Goal: Task Accomplishment & Management: Manage account settings

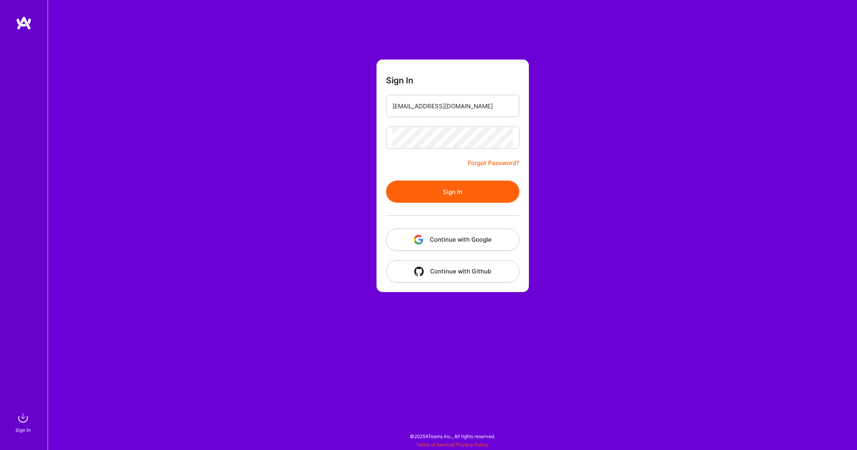
click at [435, 200] on button "Sign In" at bounding box center [452, 192] width 133 height 22
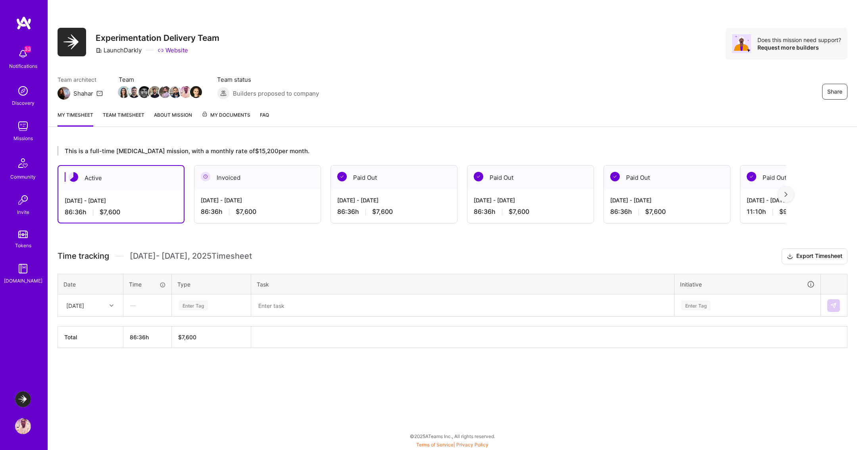
click at [282, 300] on textarea at bounding box center [462, 305] width 421 height 21
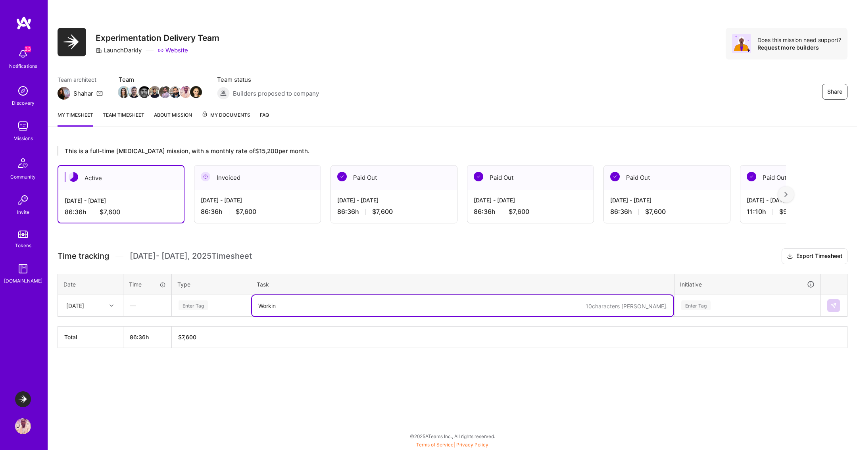
type textarea "Working"
paste textarea "EXPT-2986"
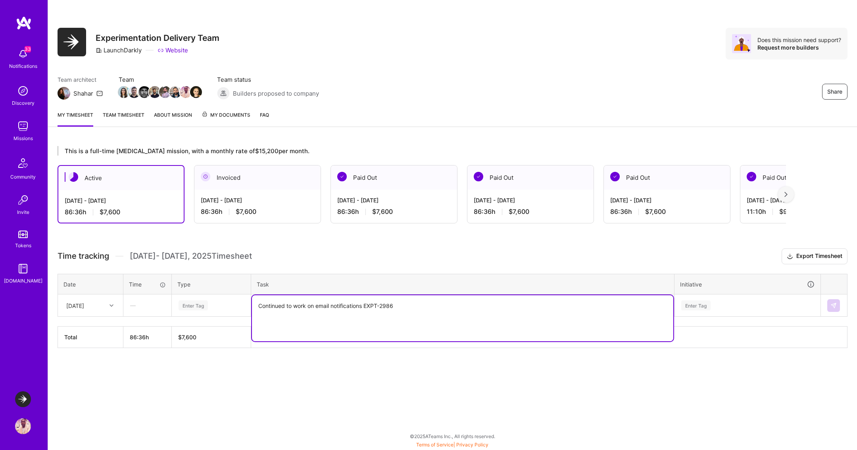
type textarea "Continued to work on email notifications EXPT-2986"
click at [713, 307] on div "Enter Tag" at bounding box center [747, 305] width 145 height 21
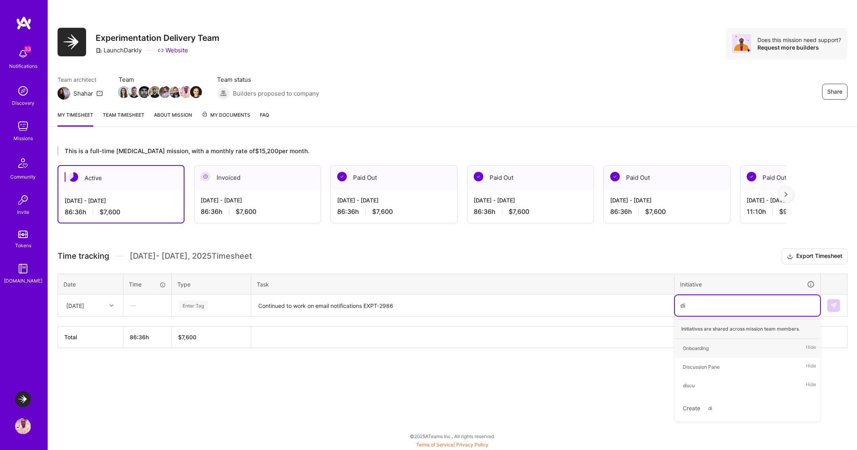
type input "dis"
click at [705, 344] on div "Discussion Pane" at bounding box center [701, 348] width 37 height 8
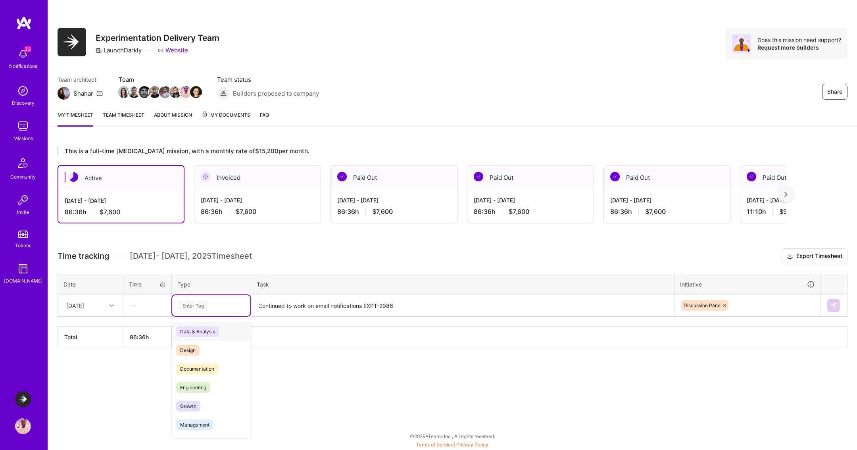
click at [221, 302] on div "Enter Tag" at bounding box center [211, 305] width 67 height 10
type input "en"
click at [194, 351] on span "Engineering" at bounding box center [193, 350] width 34 height 11
click at [353, 301] on textarea "Continued to work on email notifications EXPT-2986" at bounding box center [462, 305] width 421 height 21
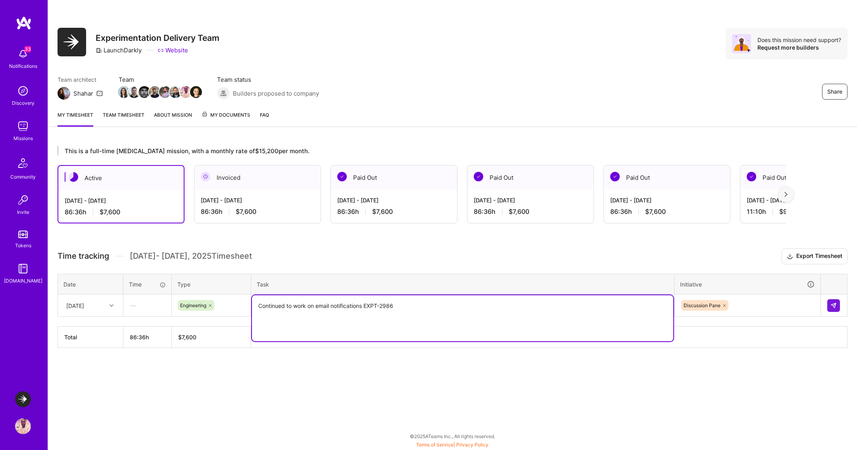
click at [353, 301] on textarea "Continued to work on email notifications EXPT-2986" at bounding box center [462, 318] width 421 height 46
click at [439, 313] on textarea "Continued to work on email notifications EXPT-2986" at bounding box center [462, 318] width 421 height 46
type textarea "Continued to work on email notifications EXPT-2986 Getting access to Courier to…"
click at [831, 305] on img at bounding box center [833, 305] width 6 height 6
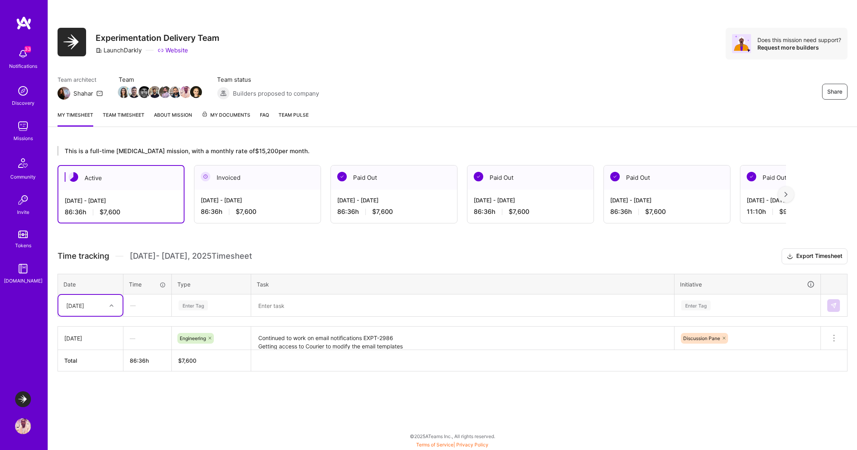
click at [348, 301] on textarea at bounding box center [462, 305] width 421 height 21
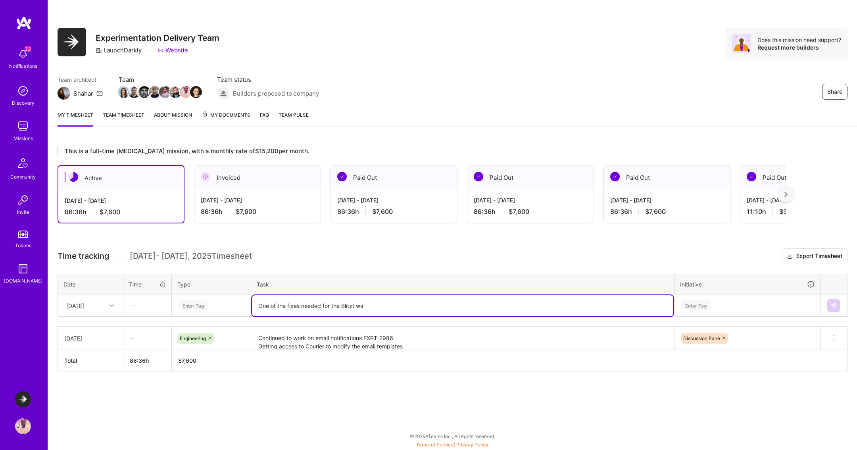
type textarea "One of the fixes needed for the Blitzt w"
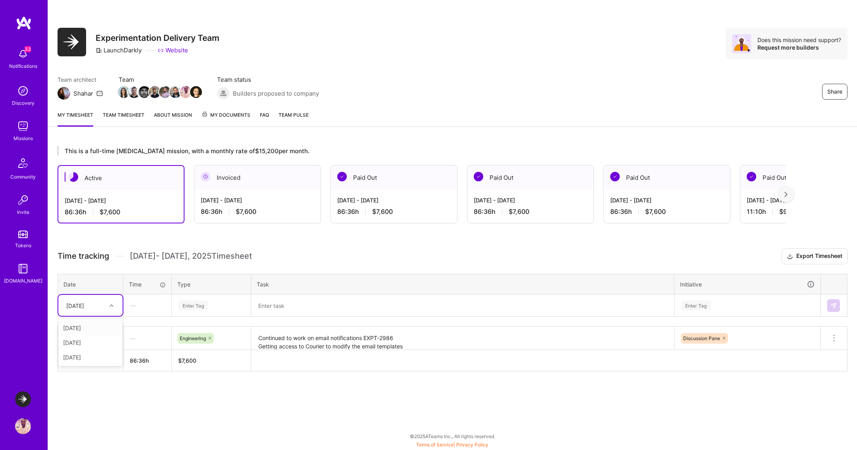
click at [101, 303] on div "[DATE]" at bounding box center [84, 305] width 44 height 13
click at [91, 340] on div "[DATE]" at bounding box center [90, 342] width 64 height 15
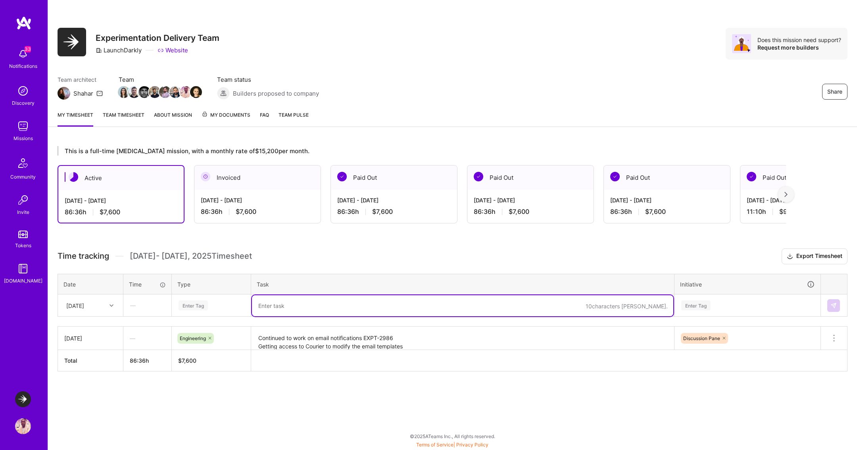
click at [286, 305] on textarea at bounding box center [462, 305] width 421 height 21
type textarea "Tehre w"
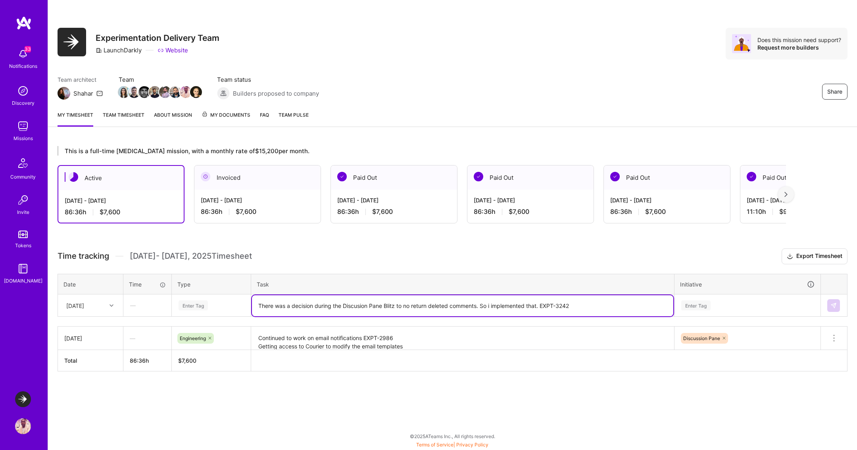
type textarea "There was a decision during the Discusion Pane Blitz to no return deleted comme…"
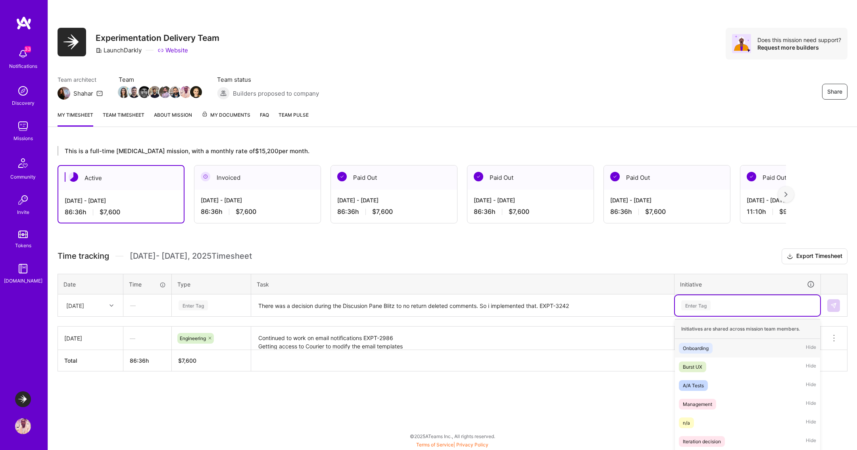
click at [736, 302] on div "option Discussion Pane, selected. option Onboarding focused, 1 of 23. 23 result…" at bounding box center [747, 305] width 145 height 21
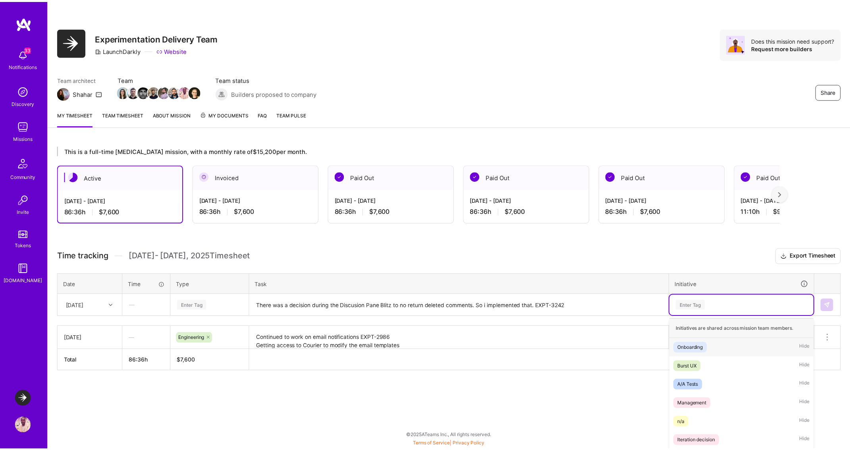
scroll to position [30, 0]
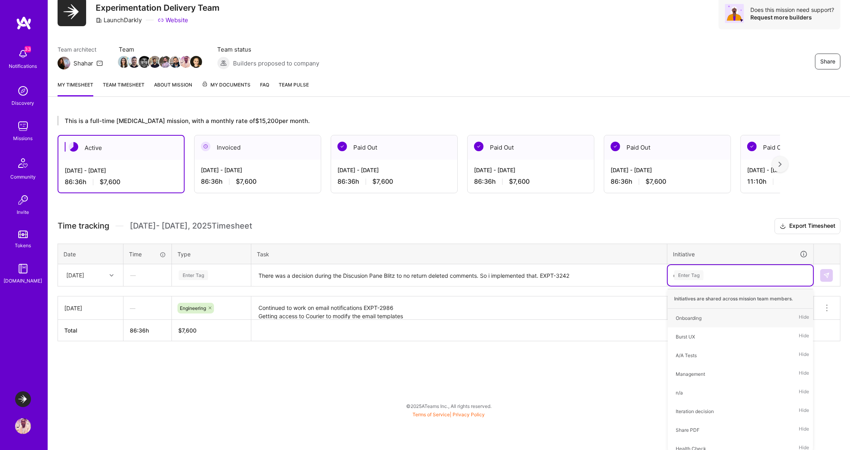
type input "dis"
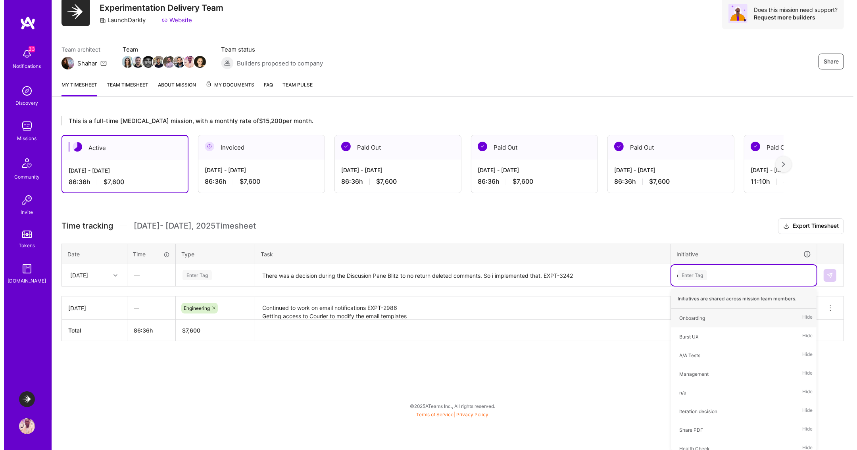
scroll to position [0, 0]
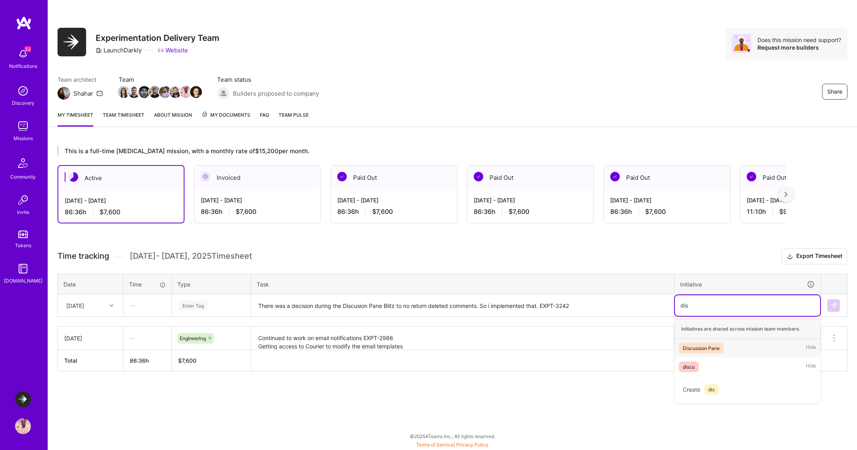
click at [707, 347] on div "Discussion Pane" at bounding box center [701, 348] width 37 height 8
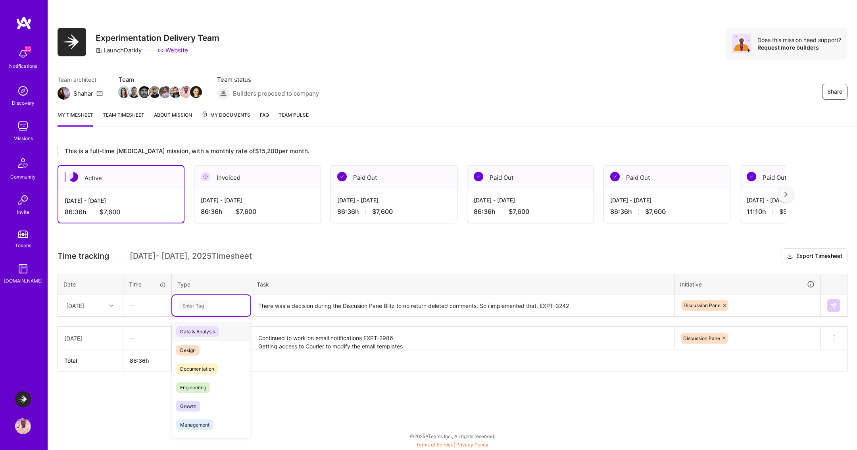
click at [197, 305] on div "Enter Tag" at bounding box center [193, 305] width 29 height 12
click at [194, 385] on span "Engineering" at bounding box center [193, 387] width 34 height 11
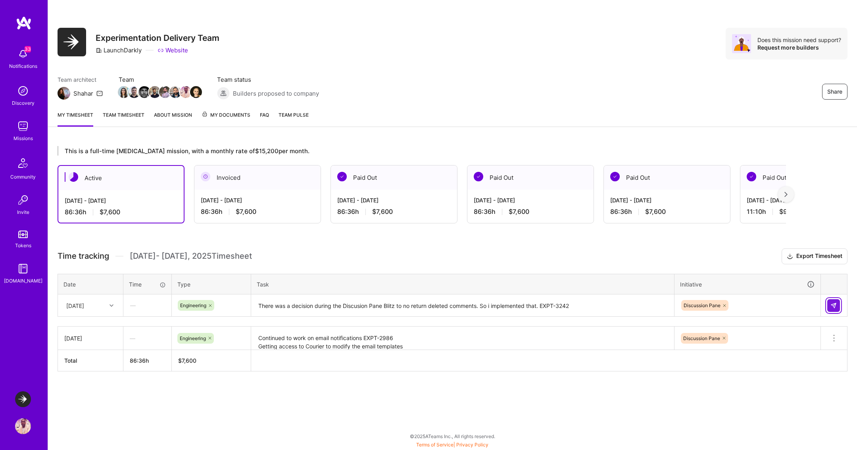
click at [832, 307] on button at bounding box center [833, 305] width 13 height 13
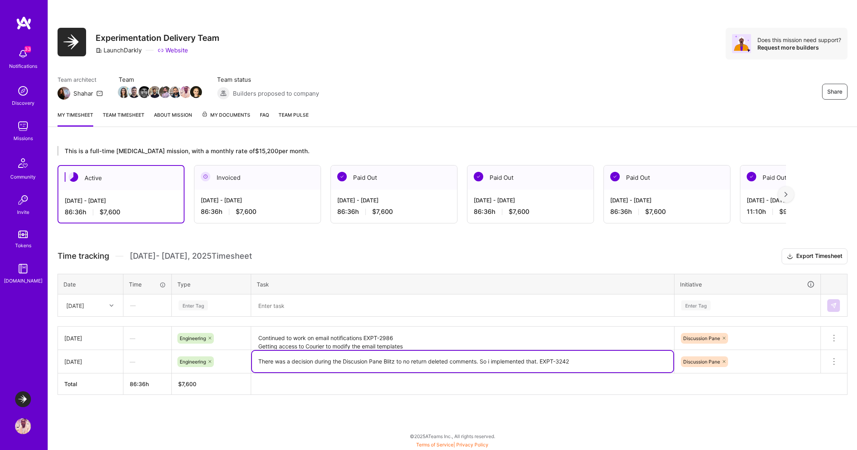
drag, startPoint x: 573, startPoint y: 360, endPoint x: 542, endPoint y: 359, distance: 31.4
click at [542, 359] on textarea "There was a decision during the Discusion Pane Blitz to no return deleted comme…" at bounding box center [462, 361] width 421 height 21
click at [84, 301] on div "[DATE]" at bounding box center [75, 305] width 18 height 8
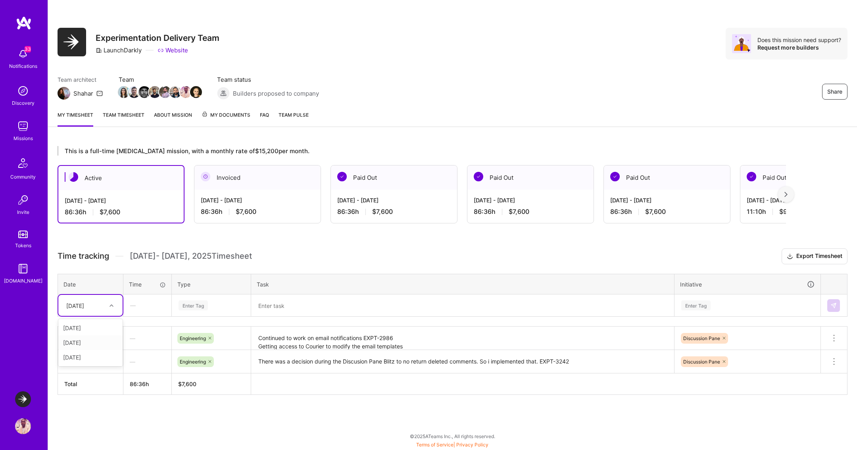
click at [88, 342] on div "[DATE]" at bounding box center [90, 342] width 64 height 15
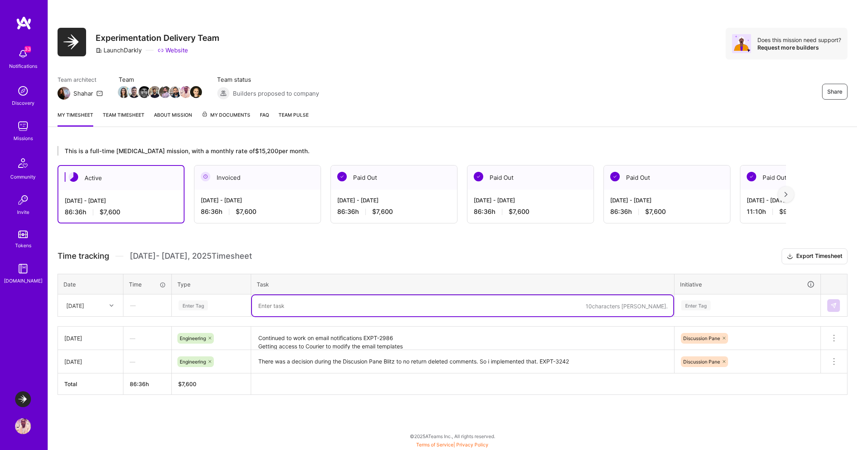
click at [330, 308] on textarea at bounding box center [462, 305] width 421 height 21
paste textarea "EXPT-3242"
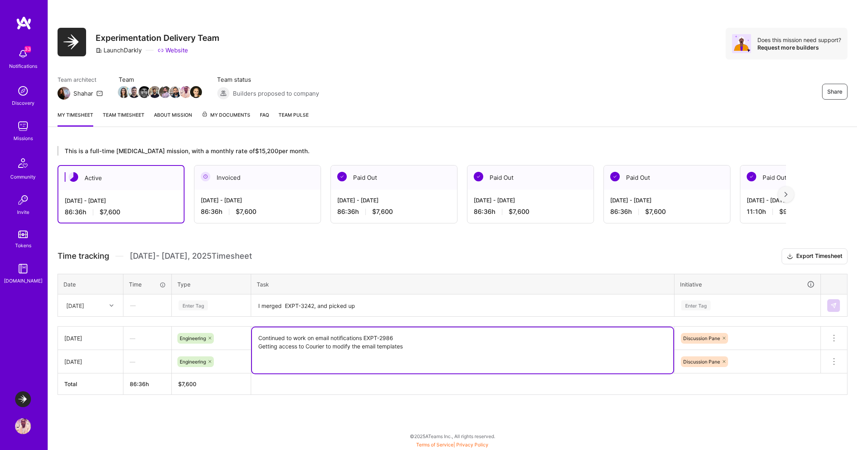
drag, startPoint x: 364, startPoint y: 337, endPoint x: 398, endPoint y: 336, distance: 33.3
click at [398, 336] on textarea "Continued to work on email notifications EXPT-2986 Getting access to Courier to…" at bounding box center [462, 350] width 421 height 46
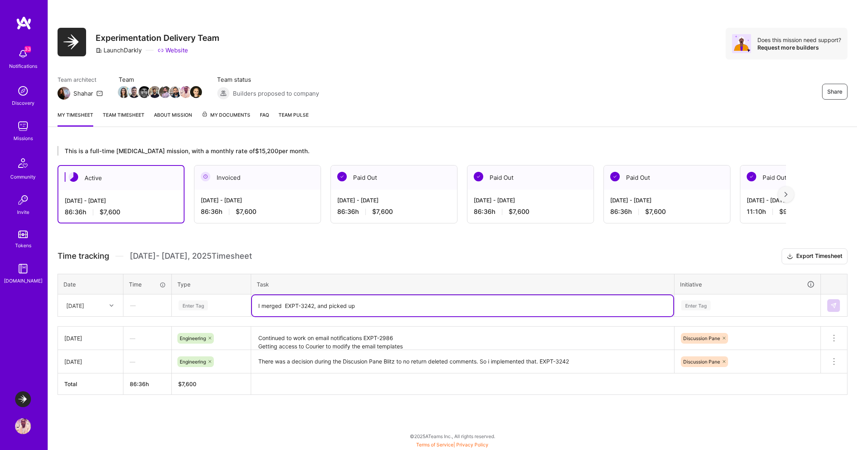
click at [384, 304] on textarea "I merged EXPT-3242, and picked up" at bounding box center [462, 305] width 421 height 21
paste textarea "EXPT-2986"
type textarea "I merged EXPT-3242, and picked up EXPT-2986, now i am reading the wiki in LD of…"
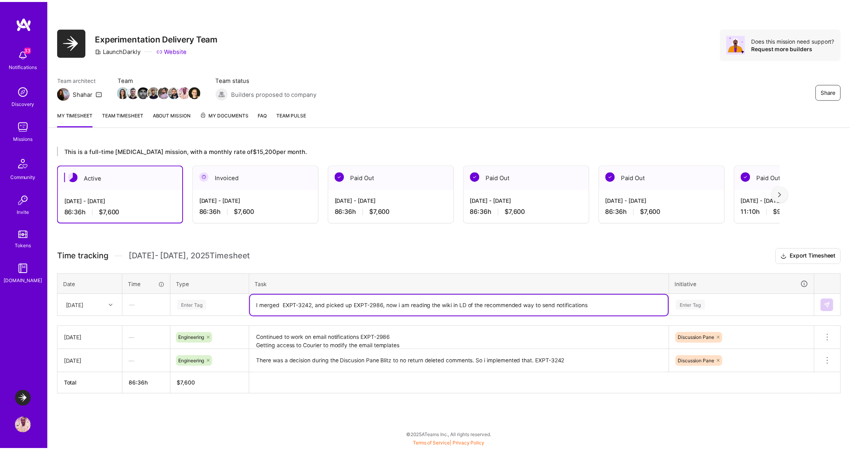
scroll to position [30, 0]
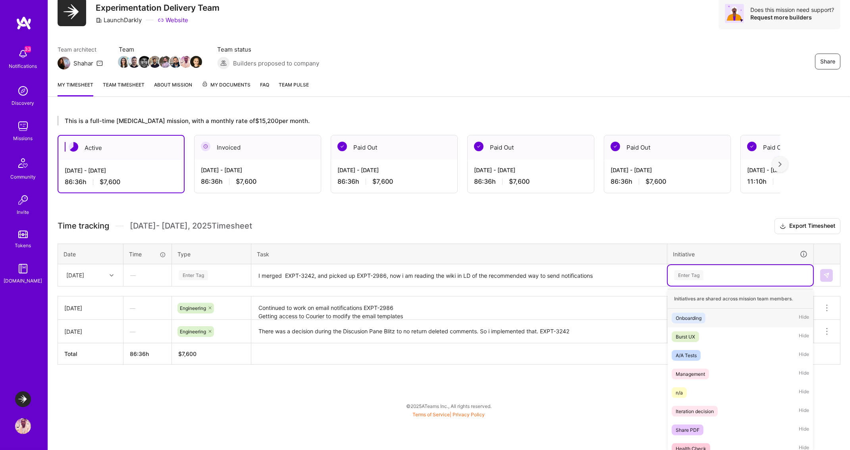
click at [709, 286] on div "option Discussion Pane, selected. option Onboarding focused, 1 of 23. 23 result…" at bounding box center [739, 275] width 145 height 21
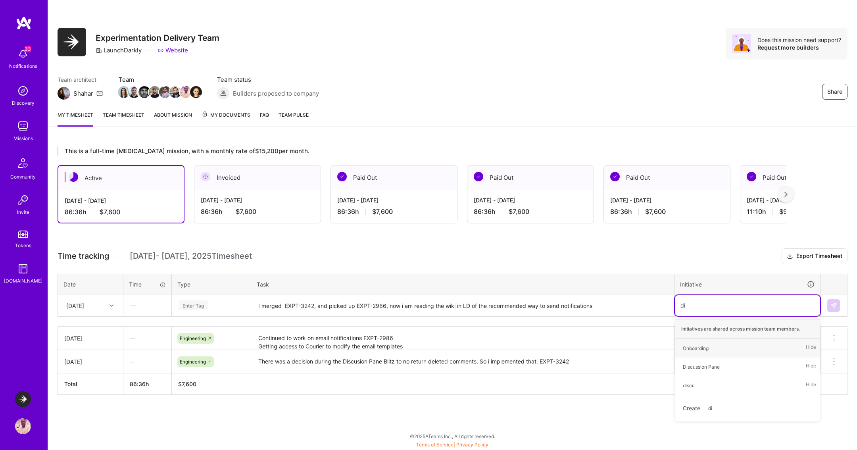
type input "dis"
click at [717, 346] on div "Discussion Pane" at bounding box center [701, 348] width 37 height 8
click at [212, 307] on div "Enter Tag" at bounding box center [211, 305] width 67 height 10
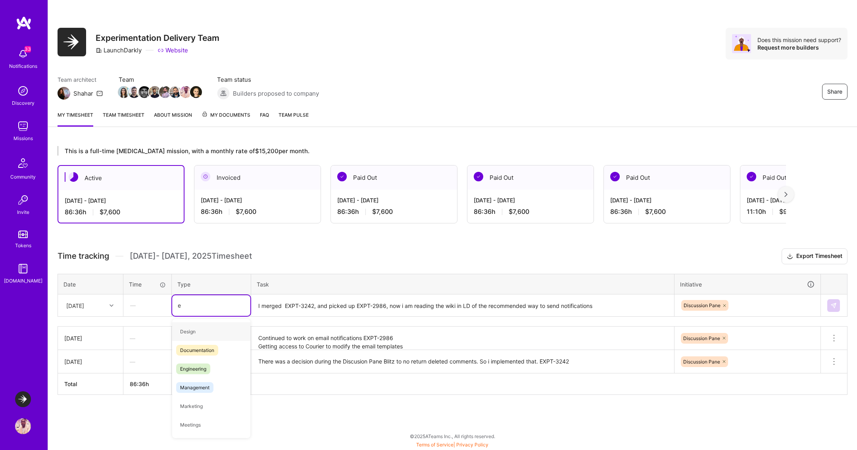
type input "en"
click at [190, 348] on span "Engineering" at bounding box center [193, 350] width 34 height 11
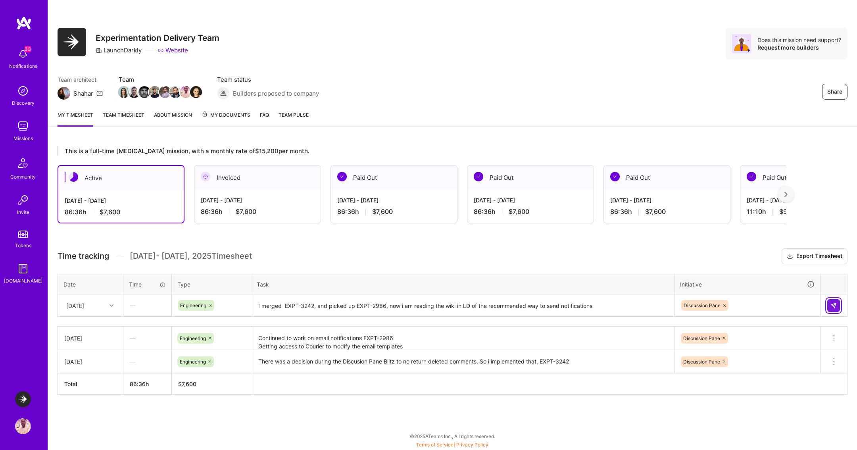
click at [834, 304] on img at bounding box center [833, 305] width 6 height 6
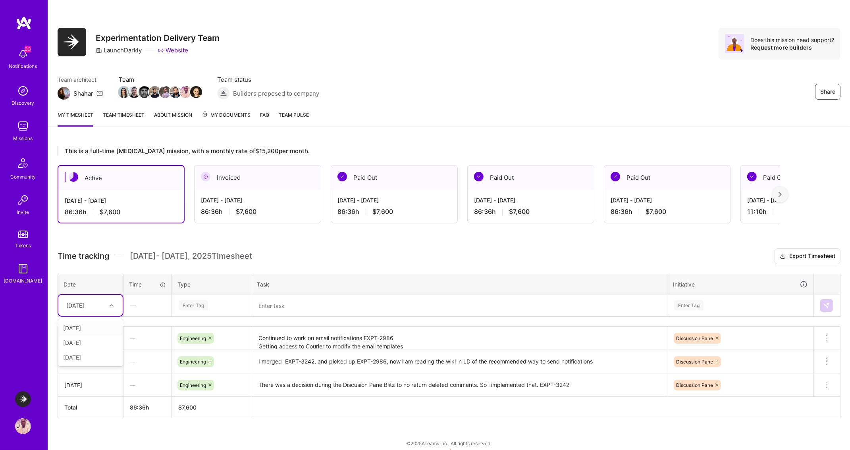
click at [100, 304] on div "[DATE]" at bounding box center [84, 305] width 44 height 13
click at [86, 328] on div "[DATE]" at bounding box center [90, 328] width 64 height 15
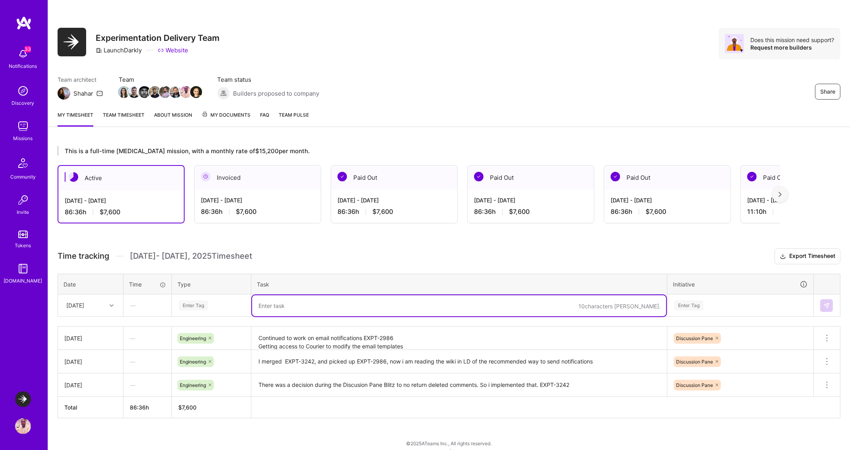
click at [335, 306] on textarea at bounding box center [459, 305] width 414 height 21
click at [389, 304] on textarea "Merged Get endpoint for exposing presigned urls EXPT-3199" at bounding box center [459, 305] width 414 height 21
type textarea "Merged Get endpoint for exposing presigned urls EXPT-3199"
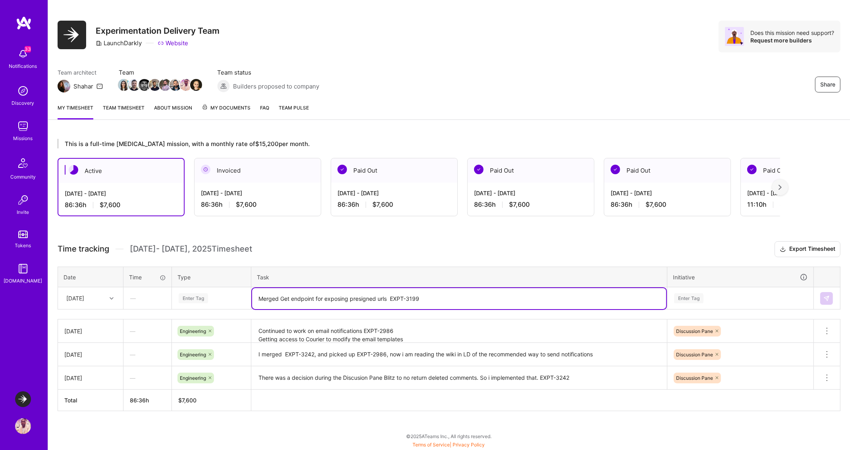
click at [737, 308] on div "Enter Tag" at bounding box center [739, 298] width 145 height 21
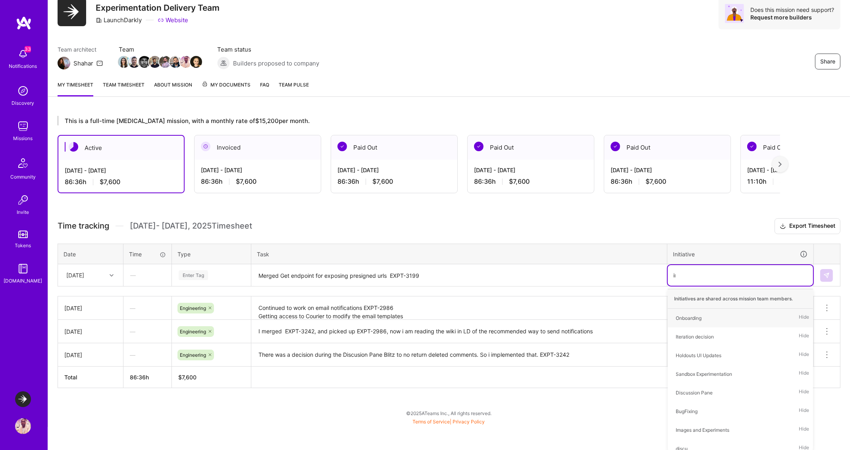
scroll to position [5, 0]
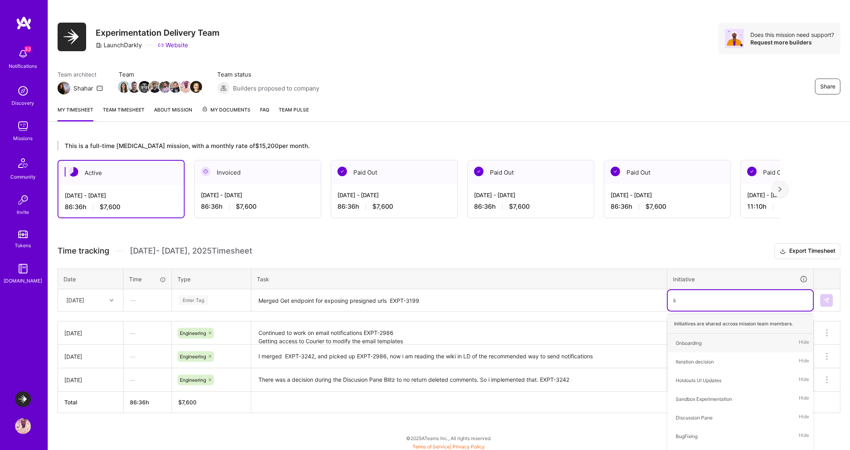
type input "ima"
click at [714, 342] on div "Images and Experiments" at bounding box center [702, 343] width 54 height 8
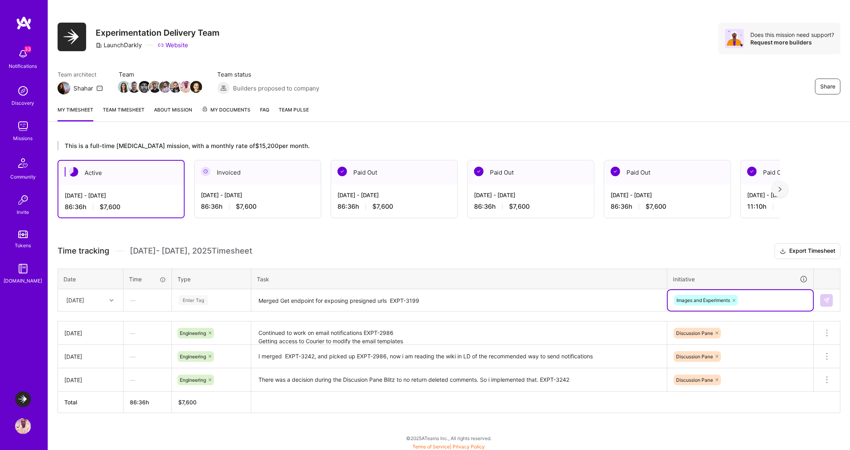
click at [198, 301] on div "Enter Tag" at bounding box center [193, 300] width 29 height 12
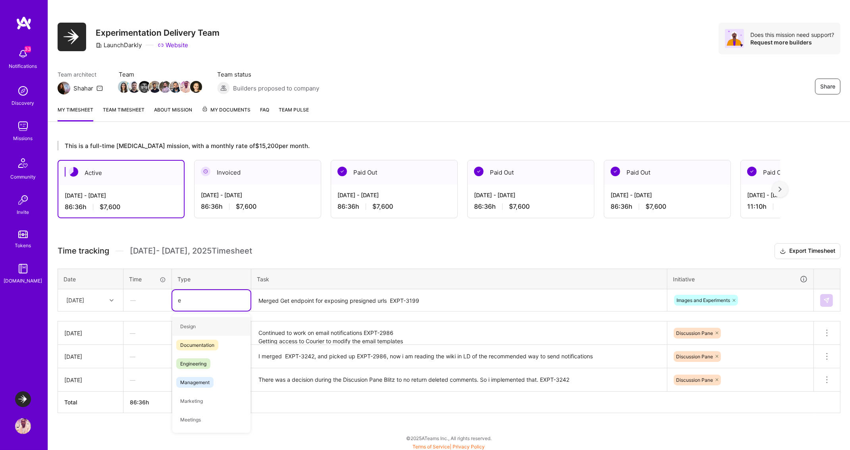
type input "en"
click at [190, 345] on span "Engineering" at bounding box center [193, 345] width 34 height 11
click at [133, 298] on div "—" at bounding box center [147, 300] width 47 height 21
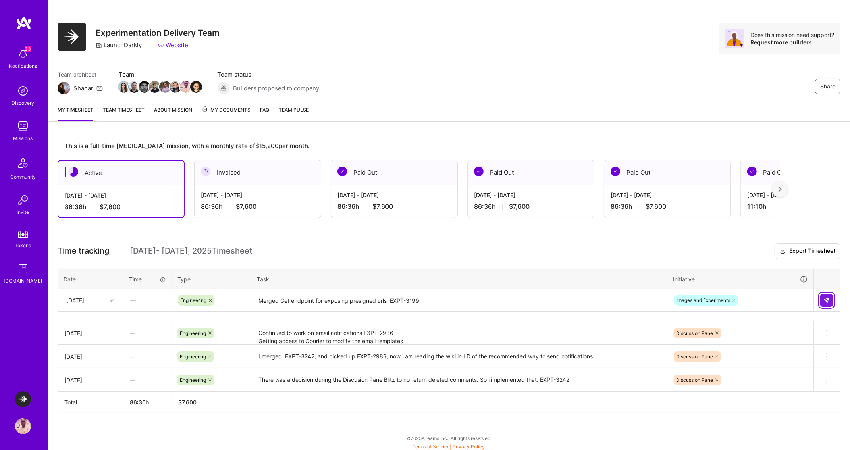
click at [826, 298] on img at bounding box center [826, 300] width 6 height 6
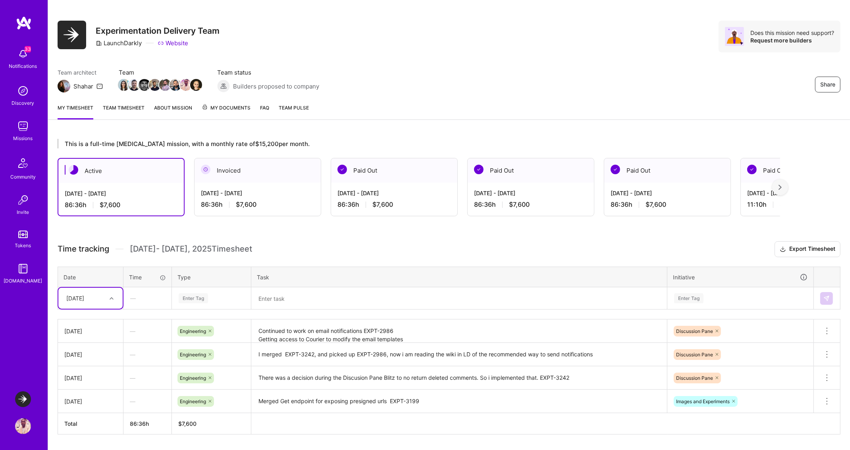
scroll to position [28, 0]
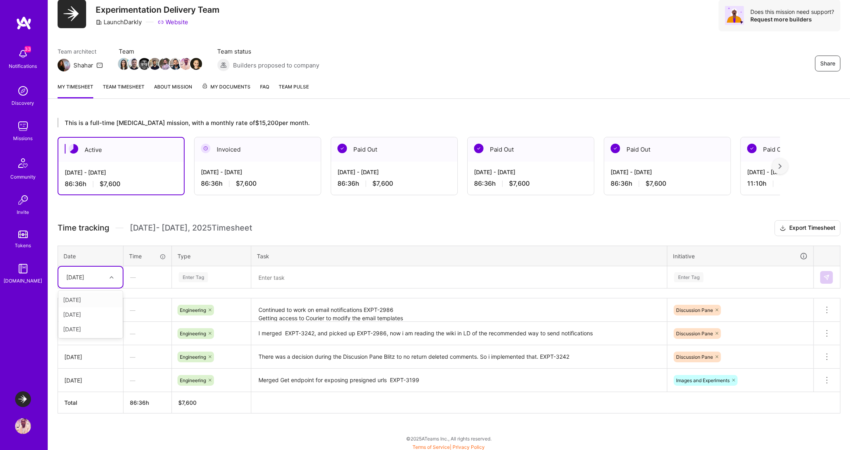
click at [84, 274] on div "[DATE]" at bounding box center [75, 277] width 18 height 8
type input "m"
click at [108, 279] on div at bounding box center [112, 277] width 12 height 10
click at [211, 210] on div "This is a full-time [MEDICAL_DATA] mission, with a monthly rate of $15,200 per …" at bounding box center [448, 280] width 801 height 344
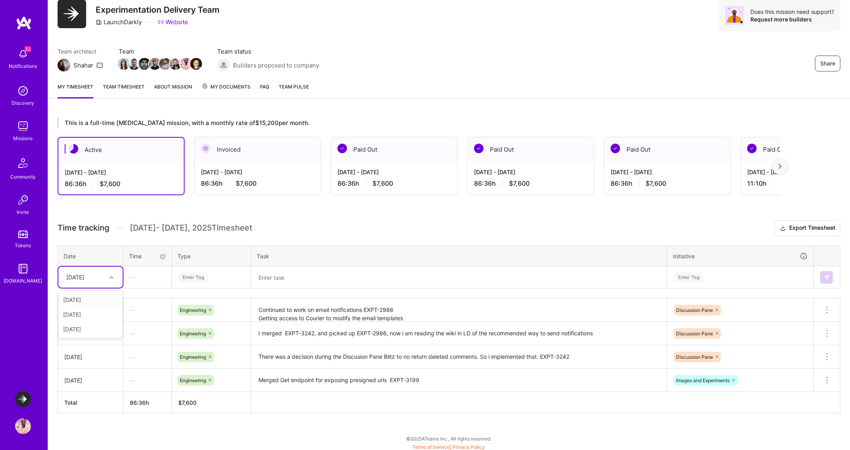
click at [84, 275] on div "[DATE]" at bounding box center [75, 277] width 18 height 8
click at [318, 221] on h3 "Time tracking [DATE] - [DATE] Timesheet Export Timesheet" at bounding box center [449, 228] width 782 height 16
click at [84, 275] on div "[DATE]" at bounding box center [75, 277] width 18 height 8
click at [313, 224] on h3 "Time tracking [DATE] - [DATE] Timesheet Export Timesheet" at bounding box center [449, 228] width 782 height 16
